Goal: Information Seeking & Learning: Learn about a topic

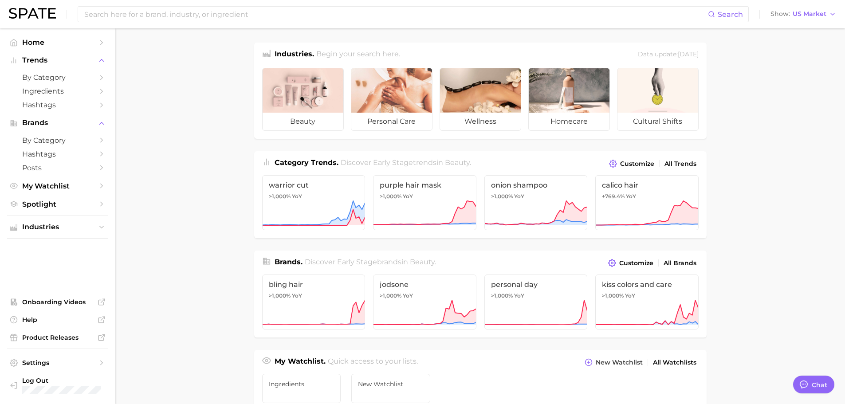
type textarea "x"
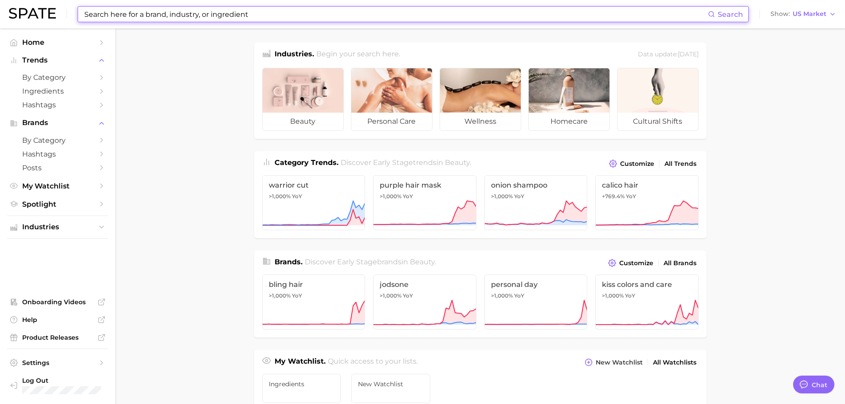
click at [202, 16] on input at bounding box center [395, 14] width 624 height 15
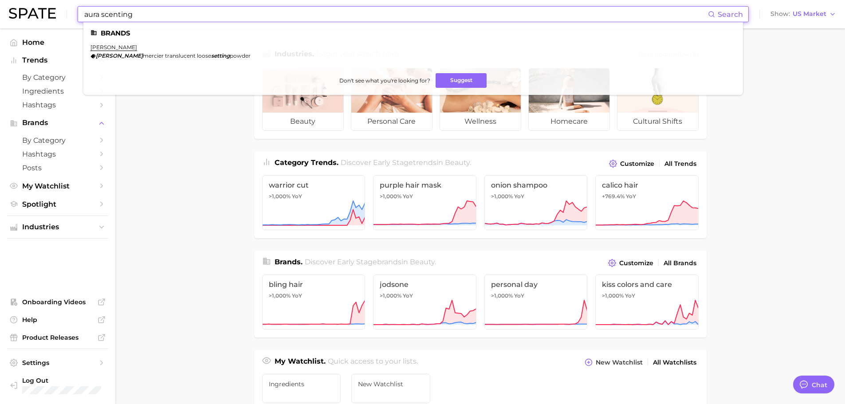
click at [162, 126] on main "Industries. Begin your search here. Data update: [DATE] beauty personal care we…" at bounding box center [480, 374] width 730 height 692
click at [291, 20] on input "aura scenting" at bounding box center [395, 14] width 624 height 15
drag, startPoint x: 198, startPoint y: 20, endPoint x: 103, endPoint y: 19, distance: 94.9
click at [103, 19] on input "aura scenting" at bounding box center [395, 14] width 624 height 15
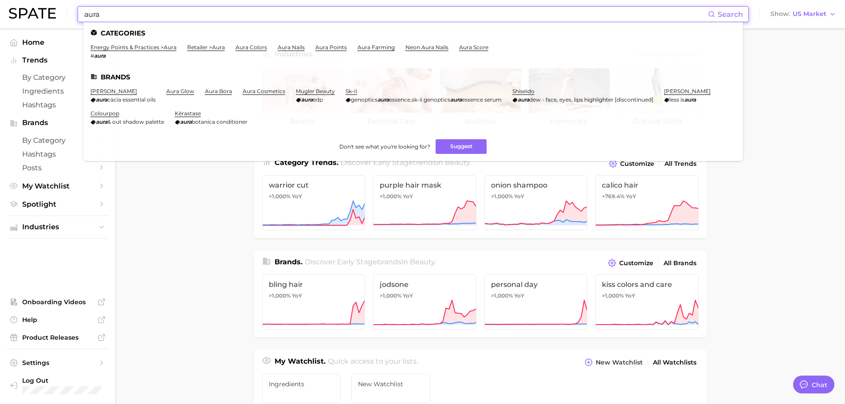
click at [372, 19] on input "aura" at bounding box center [395, 14] width 624 height 15
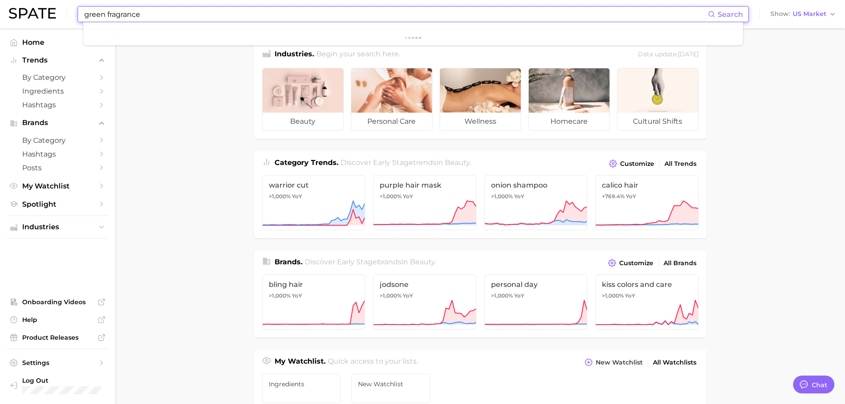
type input "green fragrance"
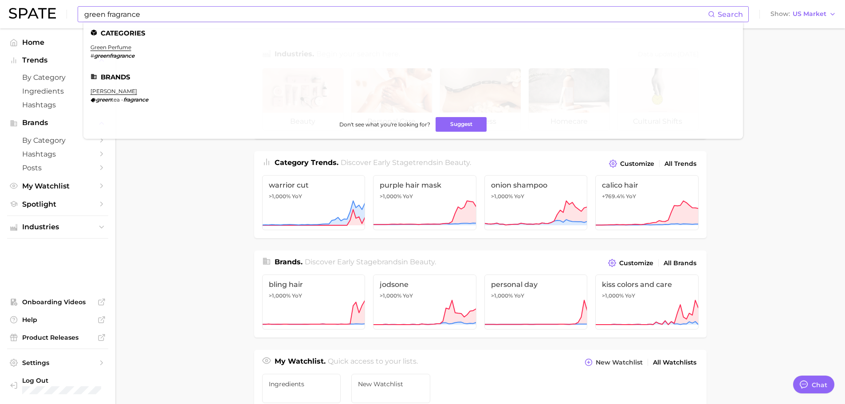
click at [105, 52] on li "green perfume # greenfragrance" at bounding box center [112, 51] width 44 height 15
click at [104, 48] on link "green perfume" at bounding box center [110, 47] width 41 height 7
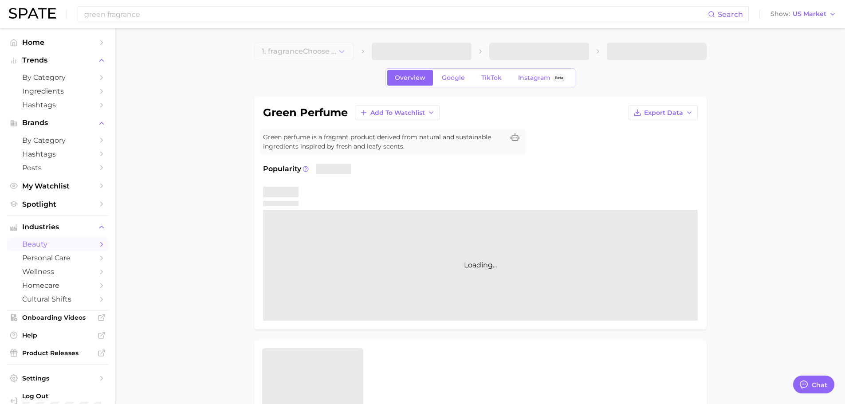
type textarea "x"
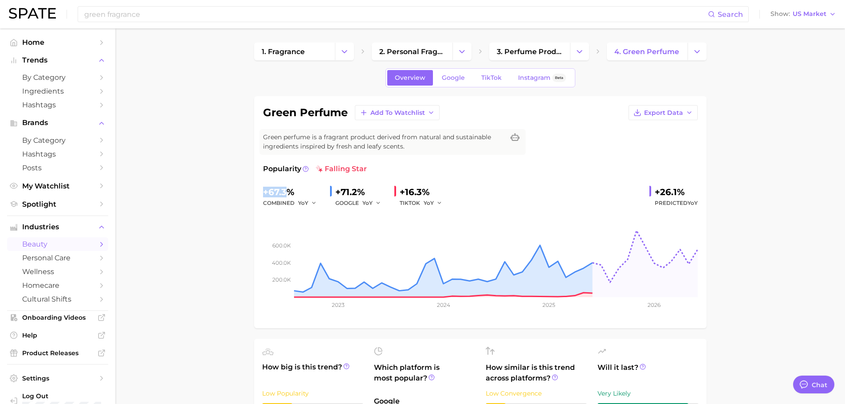
drag, startPoint x: 254, startPoint y: 186, endPoint x: 288, endPoint y: 189, distance: 34.3
copy div "+67.3"
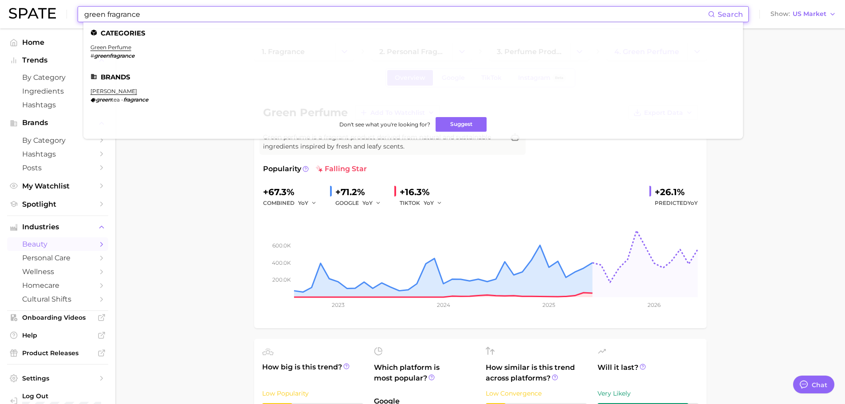
click at [161, 13] on input "green fragrance" at bounding box center [395, 14] width 624 height 15
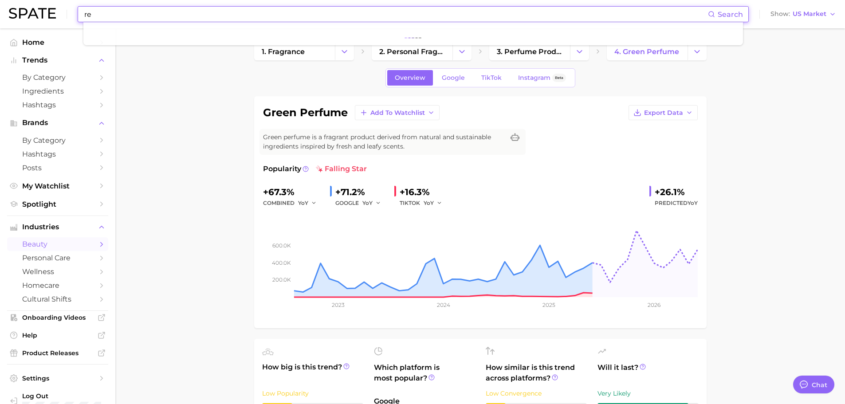
type input "r"
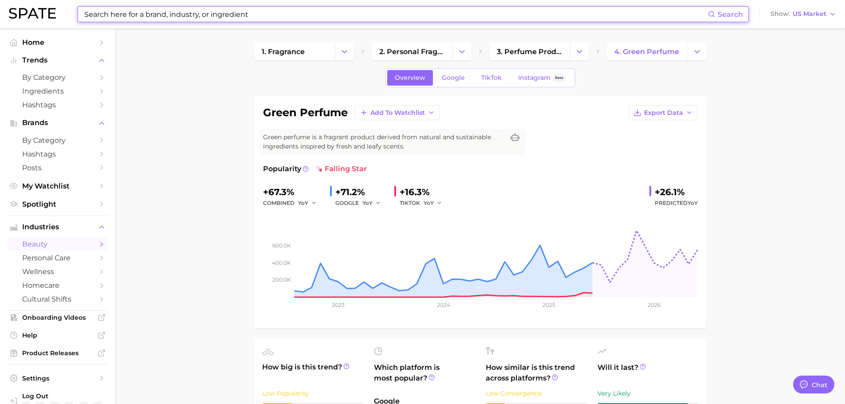
click at [327, 18] on input at bounding box center [395, 14] width 624 height 15
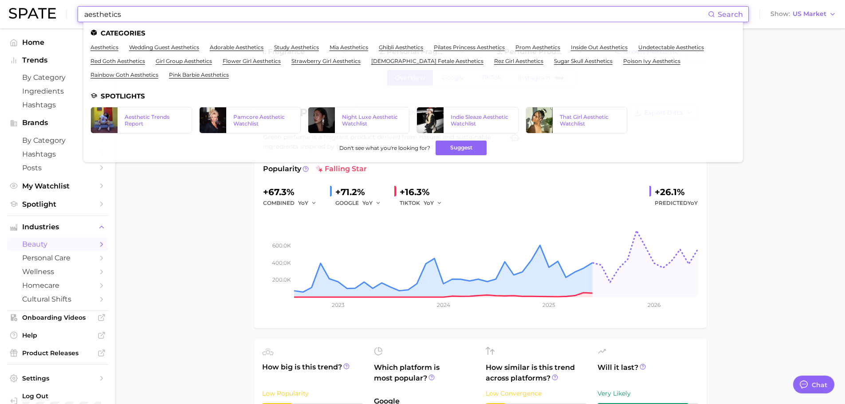
type input "aesthetics"
